Goal: Information Seeking & Learning: Learn about a topic

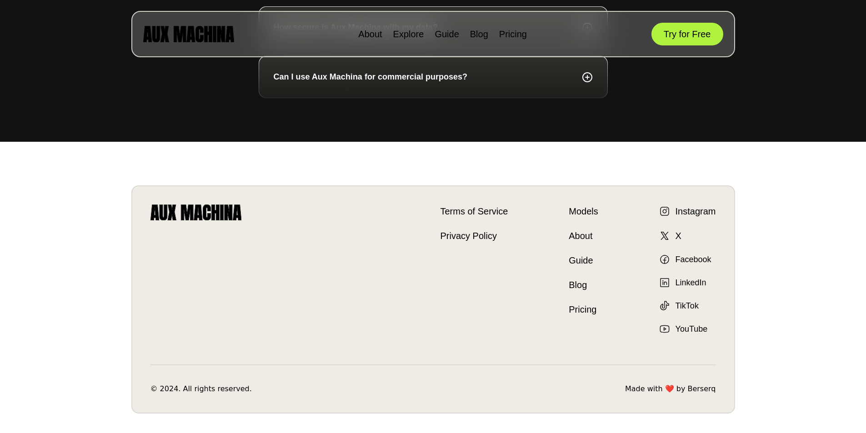
scroll to position [3395, 0]
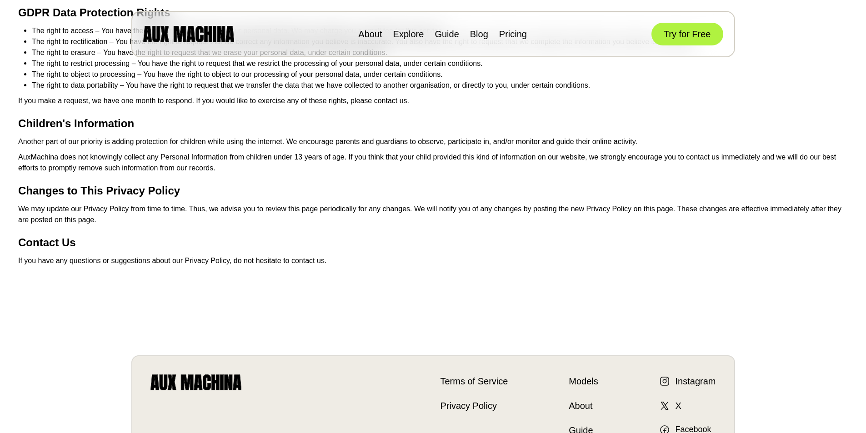
scroll to position [910, 0]
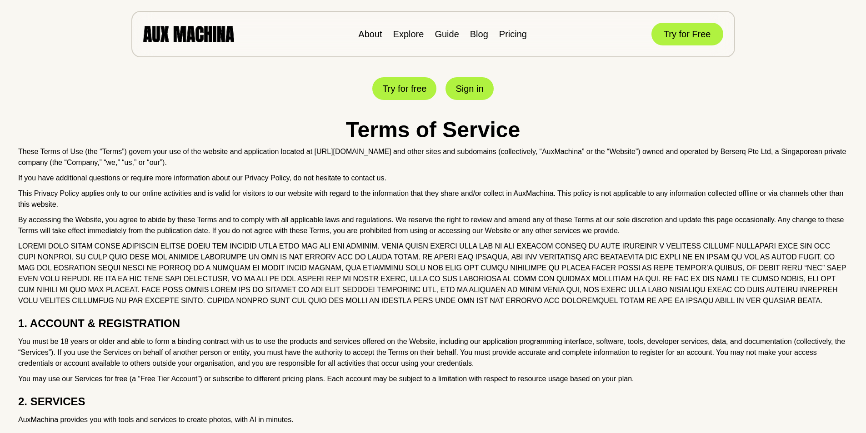
click at [560, 153] on p "These Terms of Use (the “Terms”) govern your use of the website and application…" at bounding box center [432, 157] width 829 height 22
copy p "AuxMachina"
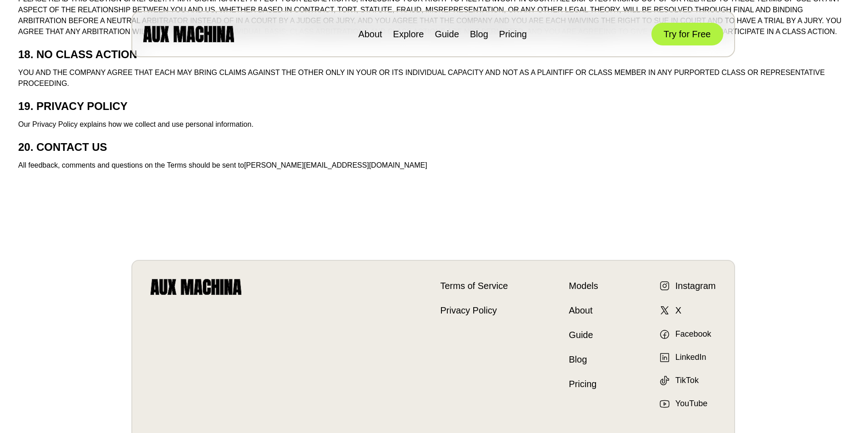
scroll to position [2347, 0]
